Goal: Navigation & Orientation: Find specific page/section

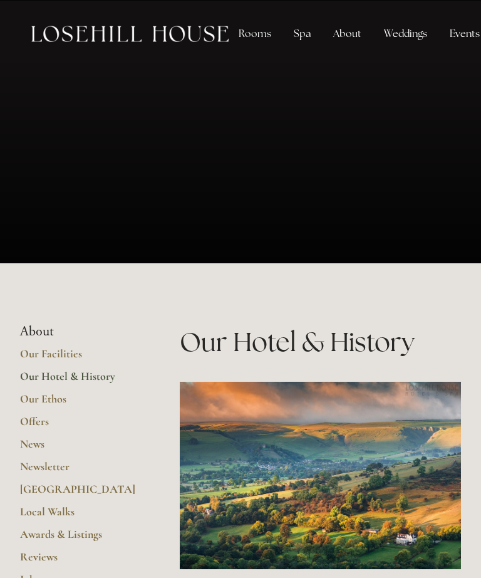
click at [112, 379] on link "Our Hotel & History" at bounding box center [80, 380] width 120 height 23
click at [113, 376] on link "Our Hotel & History" at bounding box center [80, 380] width 120 height 23
click at [246, 29] on div "Rooms" at bounding box center [255, 33] width 53 height 25
click at [249, 46] on div "Rooms" at bounding box center [255, 33] width 53 height 25
click at [256, 40] on div "Rooms" at bounding box center [255, 33] width 53 height 25
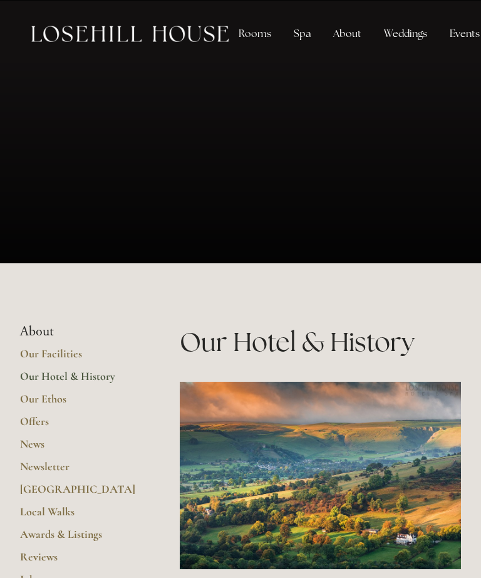
click at [253, 36] on div "Rooms" at bounding box center [255, 33] width 53 height 25
